Goal: Task Accomplishment & Management: Use online tool/utility

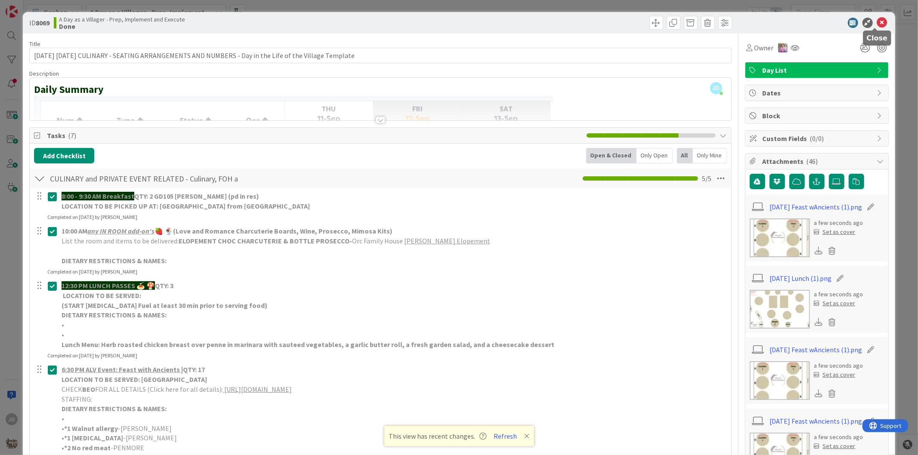
click at [877, 27] on icon at bounding box center [882, 23] width 10 height 10
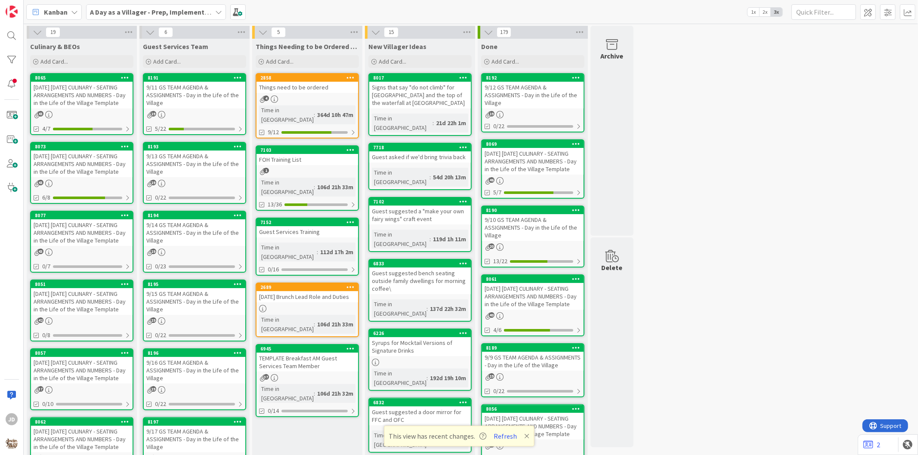
click at [192, 100] on div "9/11 GS TEAM AGENDA & ASSIGNMENTS - Day in the Life of the Village" at bounding box center [195, 95] width 102 height 27
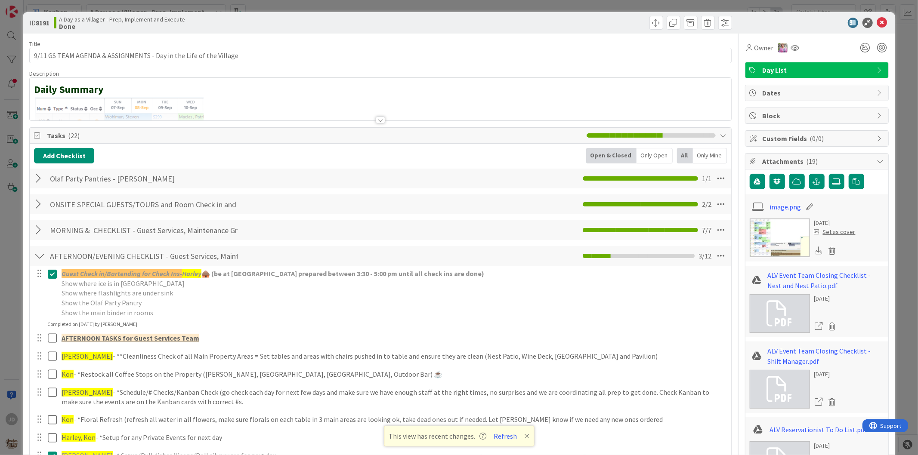
click at [877, 23] on icon at bounding box center [882, 23] width 10 height 10
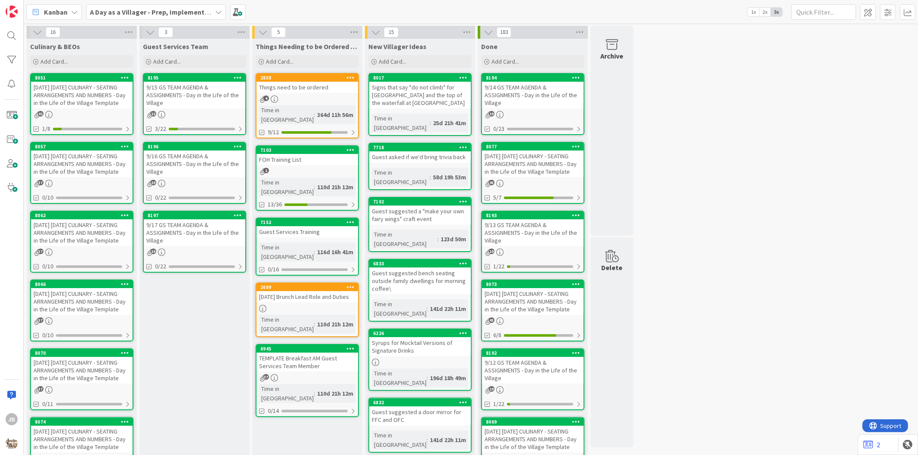
click at [179, 96] on div "9/15 GS TEAM AGENDA & ASSIGNMENTS - Day in the Life of the Village" at bounding box center [195, 95] width 102 height 27
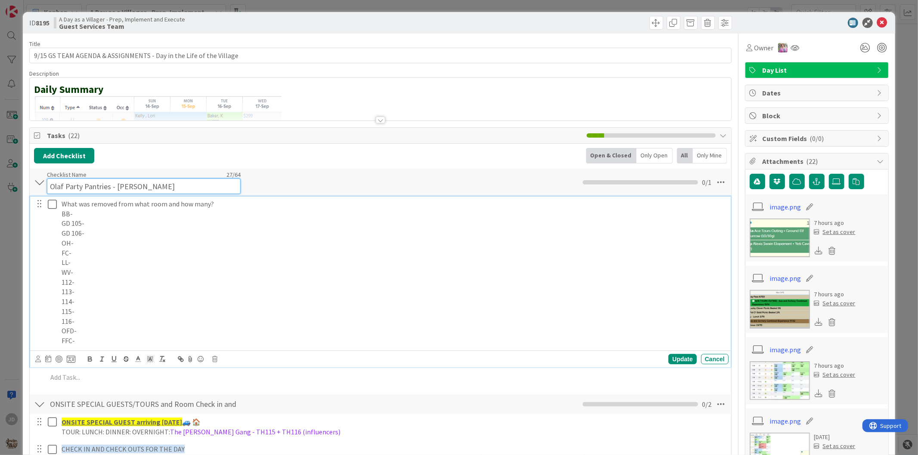
drag, startPoint x: 212, startPoint y: 112, endPoint x: 179, endPoint y: 178, distance: 73.1
click at [179, 178] on div "Checklist Name 27 / 64 Olaf Party Pantries - Haden" at bounding box center [144, 182] width 194 height 23
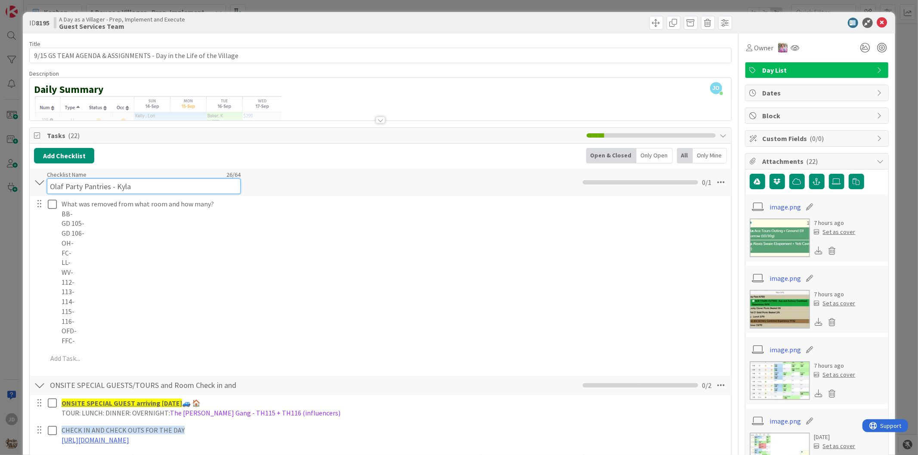
type input "Olaf Party Pantries - Kyla"
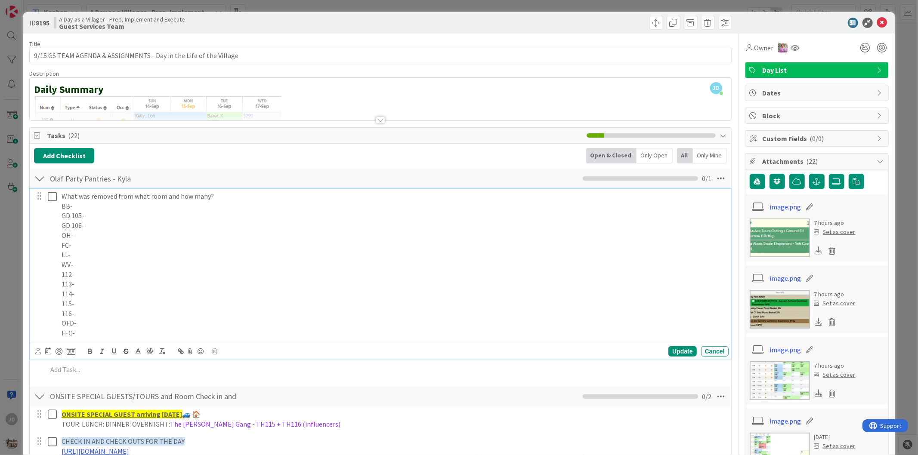
click at [94, 240] on p "FC-" at bounding box center [393, 245] width 663 height 10
click at [677, 352] on div "Update" at bounding box center [682, 351] width 28 height 10
click at [100, 235] on p "OH-" at bounding box center [393, 236] width 663 height 10
click at [684, 348] on div "Update" at bounding box center [682, 351] width 28 height 10
click at [104, 220] on p "GD 105-" at bounding box center [393, 216] width 663 height 10
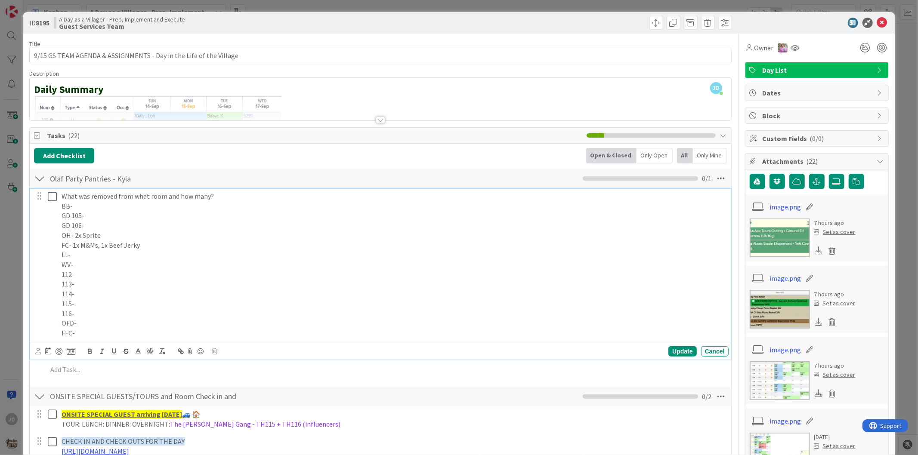
click at [105, 227] on p "GD 106-" at bounding box center [393, 226] width 663 height 10
click at [126, 213] on p "GD 105-" at bounding box center [393, 216] width 663 height 10
click at [676, 350] on div "Update" at bounding box center [682, 351] width 28 height 10
click at [91, 288] on p "113-" at bounding box center [393, 284] width 663 height 10
click at [672, 355] on div "Update" at bounding box center [682, 351] width 28 height 10
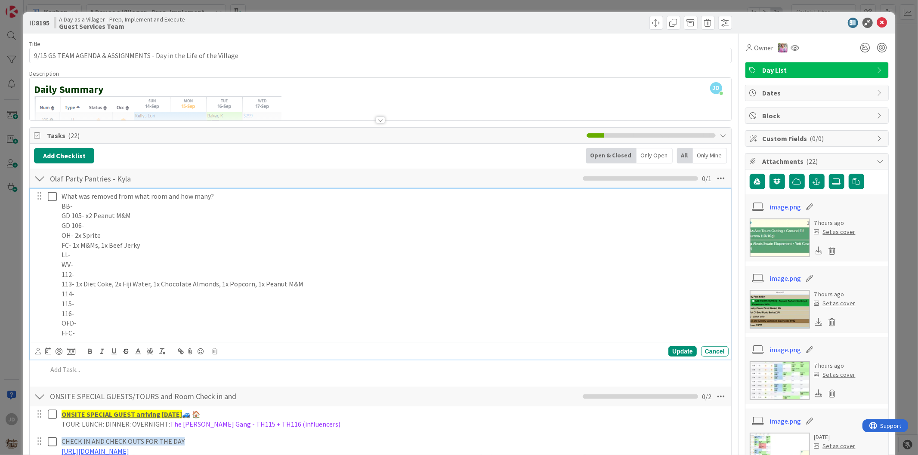
click at [85, 300] on p "115-" at bounding box center [393, 304] width 663 height 10
click at [85, 292] on p "114-" at bounding box center [393, 294] width 663 height 10
click at [89, 314] on p "116-" at bounding box center [393, 314] width 663 height 10
click at [683, 349] on div "Update" at bounding box center [682, 351] width 28 height 10
click at [127, 318] on p "116-" at bounding box center [393, 314] width 663 height 10
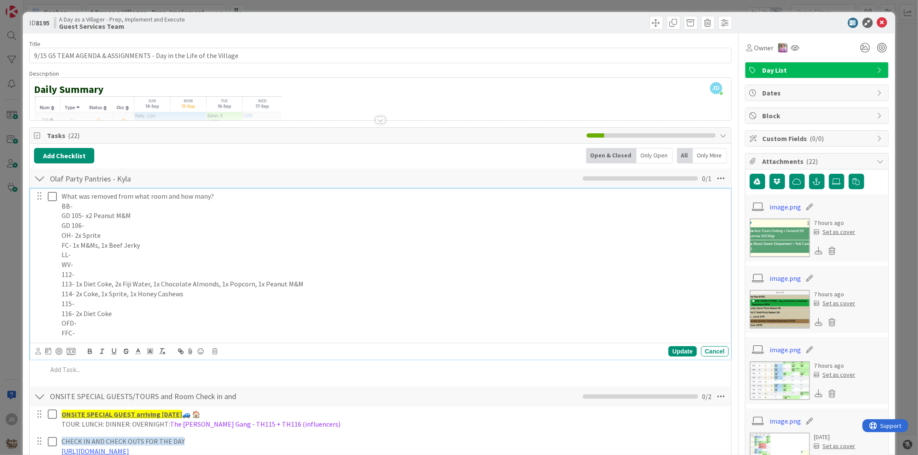
click at [96, 324] on p "OFD-" at bounding box center [393, 323] width 663 height 10
click at [125, 327] on p "OFD- 1x M&M" at bounding box center [393, 323] width 663 height 10
click at [121, 333] on p "FFC-" at bounding box center [393, 333] width 663 height 10
click at [77, 323] on p "OFD- 1x M&M" at bounding box center [393, 323] width 663 height 10
click at [101, 327] on p "OFD- 1x M&M" at bounding box center [393, 323] width 663 height 10
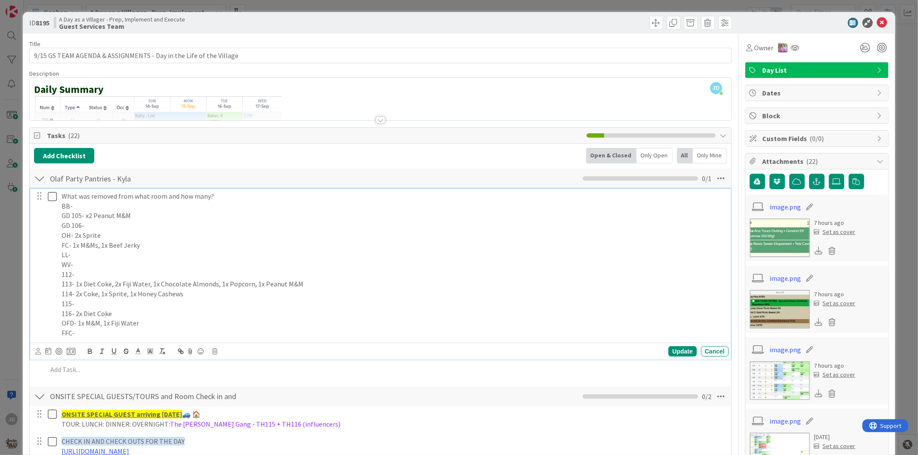
click at [110, 333] on p "FFC-" at bounding box center [393, 333] width 663 height 10
click at [674, 355] on div "Update" at bounding box center [682, 351] width 28 height 10
click at [49, 193] on icon at bounding box center [52, 196] width 9 height 10
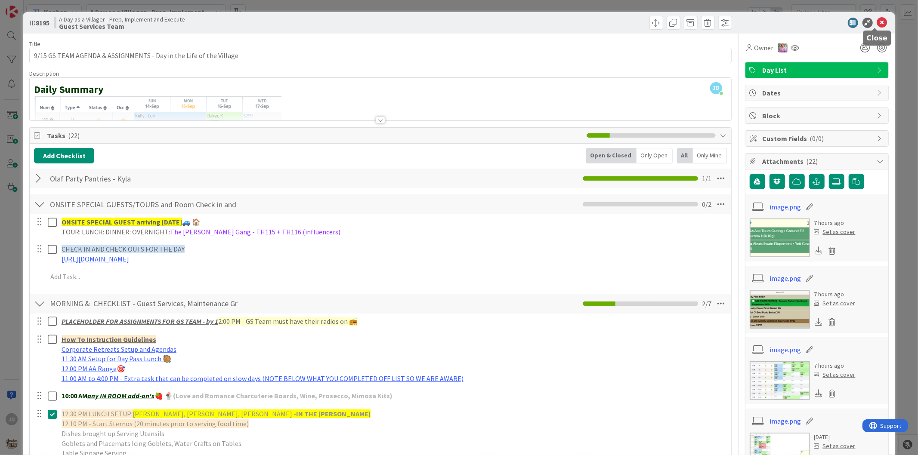
click at [877, 25] on icon at bounding box center [882, 23] width 10 height 10
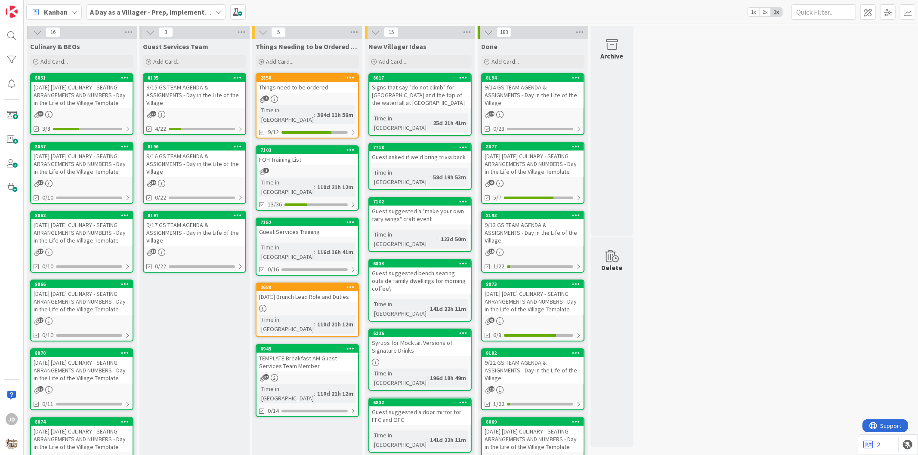
click at [92, 87] on div "[DATE] [DATE] CULINARY - SEATING ARRANGEMENTS AND NUMBERS - Day in the Life of …" at bounding box center [82, 95] width 102 height 27
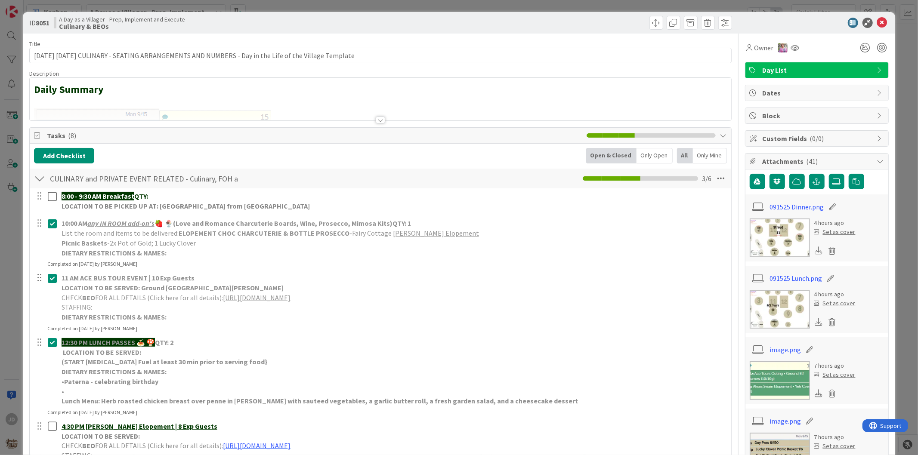
scroll to position [143, 0]
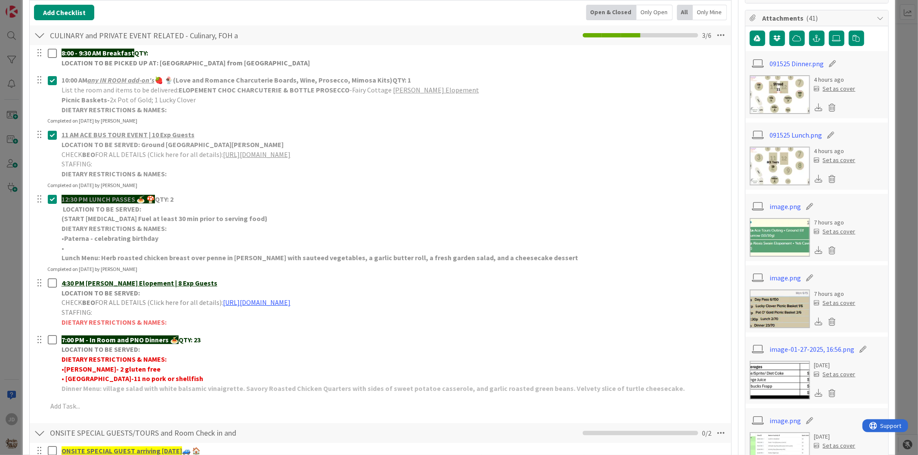
click at [763, 157] on img at bounding box center [779, 166] width 60 height 39
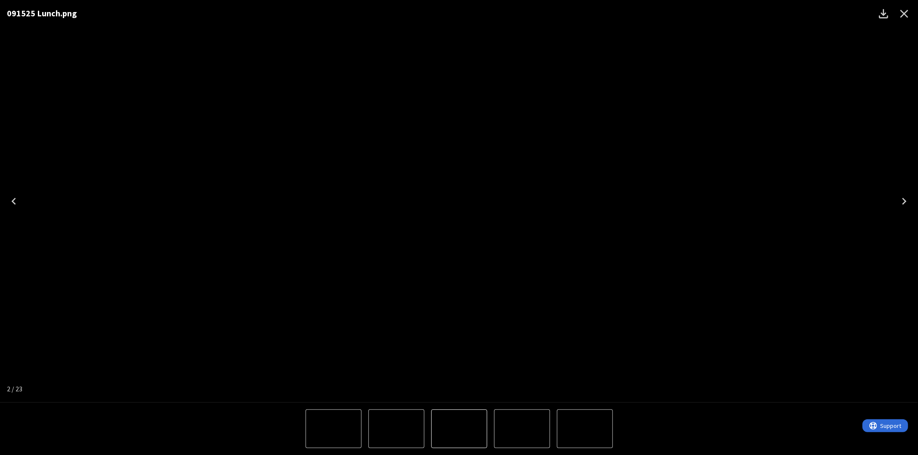
click at [908, 6] on button "Close" at bounding box center [903, 13] width 21 height 21
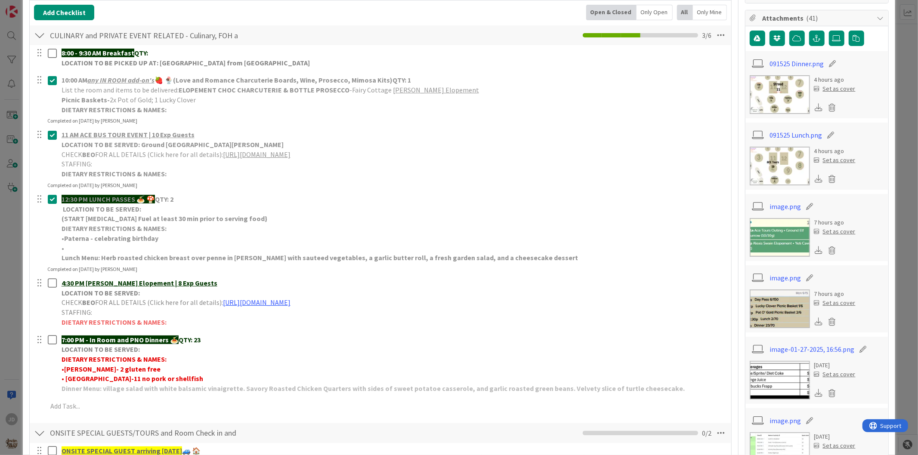
click at [749, 96] on img at bounding box center [779, 94] width 60 height 39
